Goal: Task Accomplishment & Management: Use online tool/utility

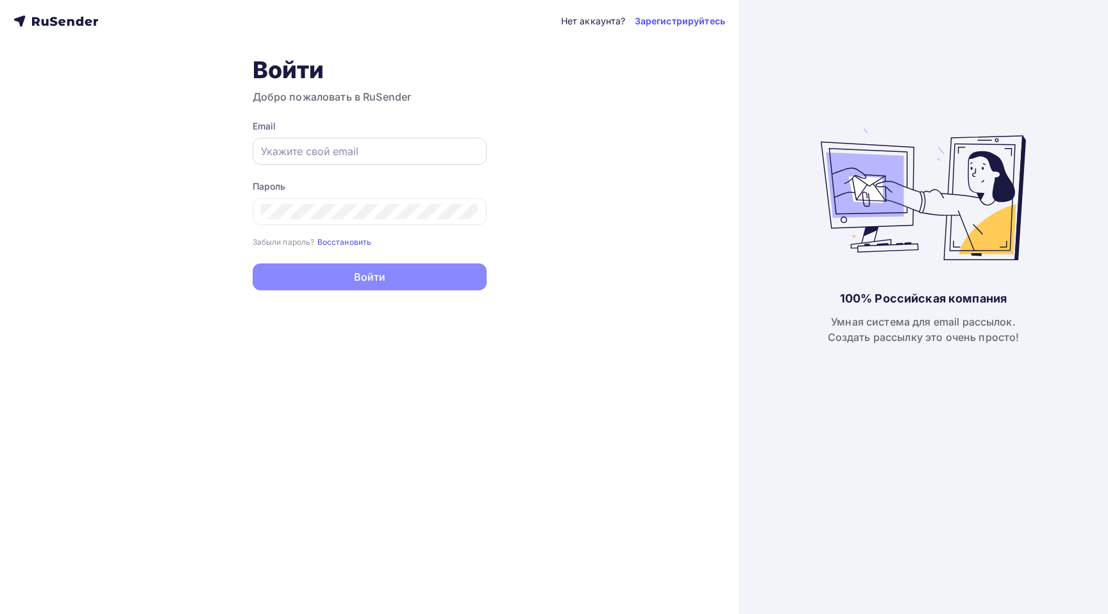
click at [357, 149] on input "text" at bounding box center [369, 151] width 217 height 15
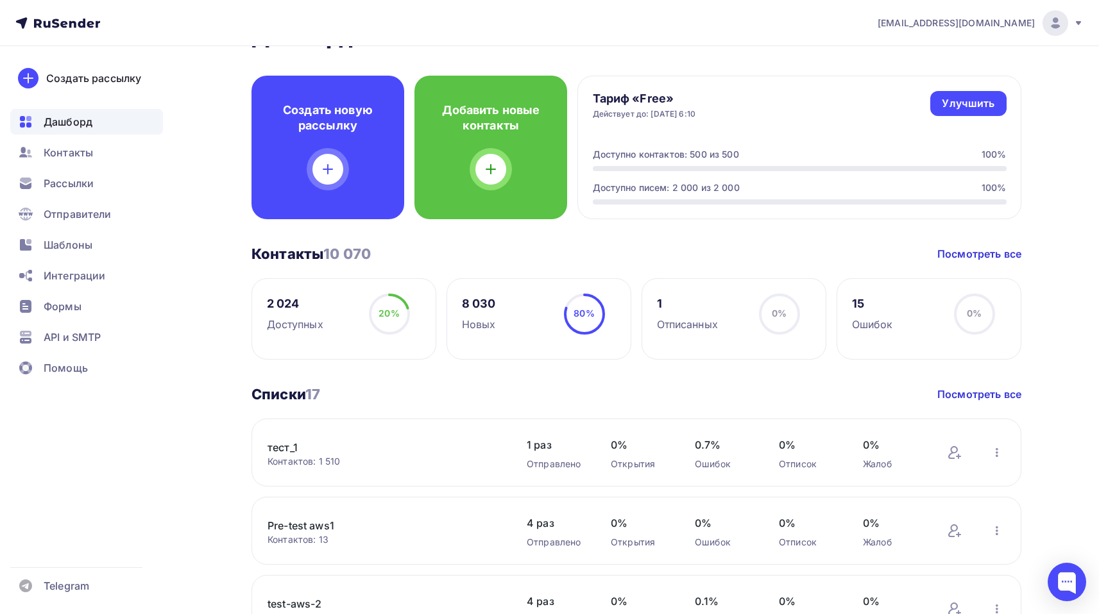
scroll to position [244, 0]
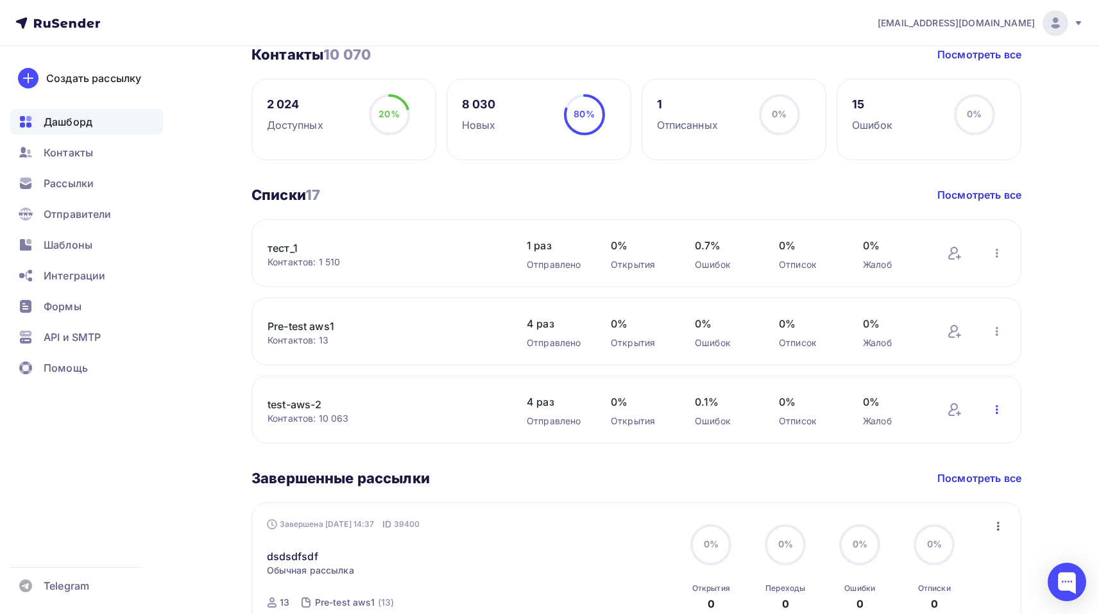
click at [995, 405] on icon "button" at bounding box center [996, 409] width 15 height 15
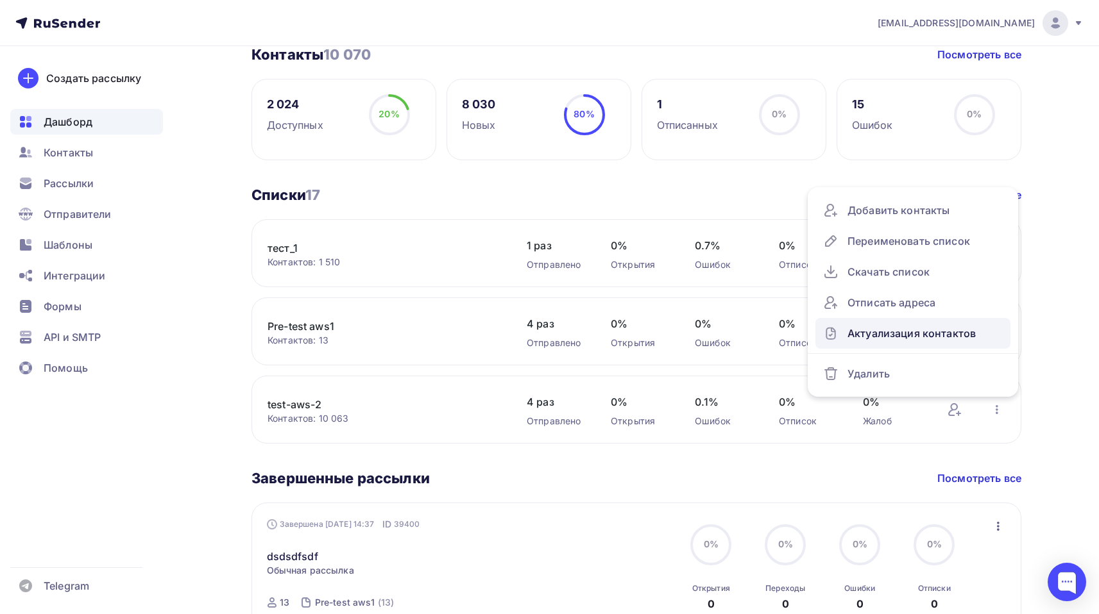
click at [894, 335] on div "Актуализация контактов" at bounding box center [913, 333] width 180 height 21
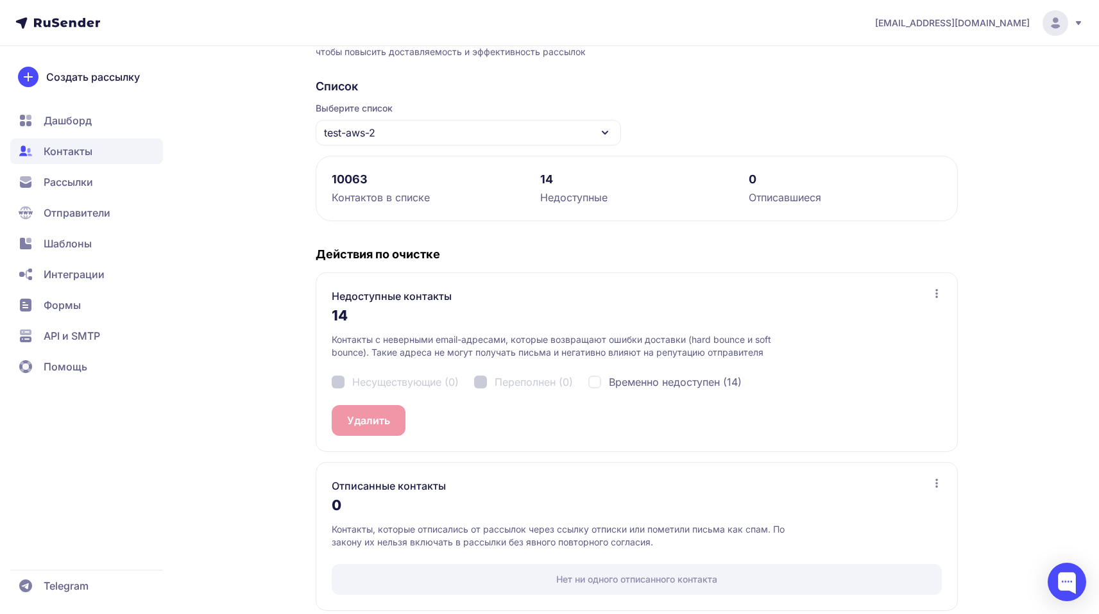
scroll to position [82, 0]
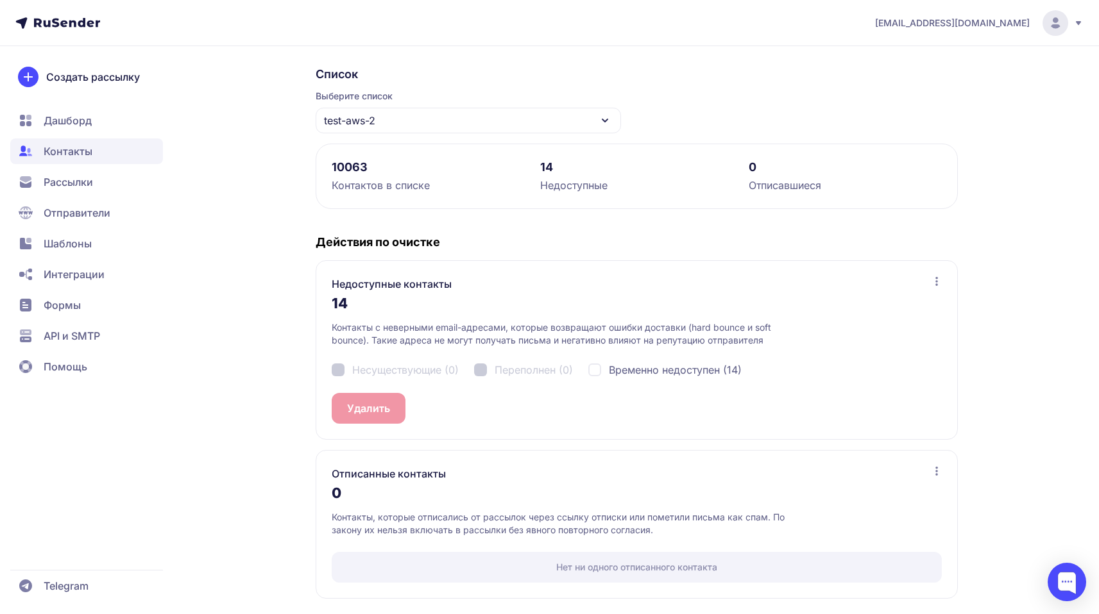
click at [659, 371] on span "Временно недоступен (14)" at bounding box center [675, 369] width 133 height 15
checkbox input "true"
